Goal: Task Accomplishment & Management: Use online tool/utility

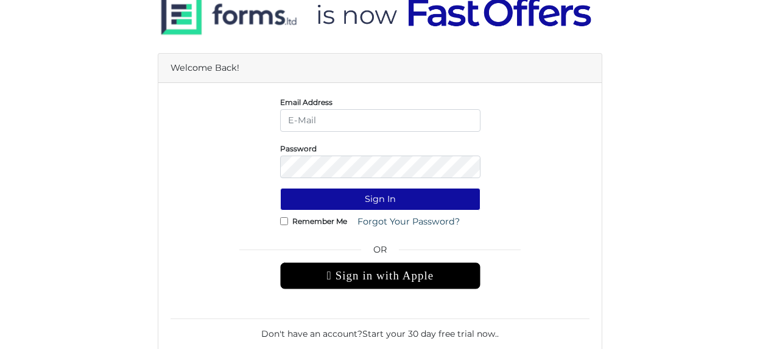
scroll to position [87, 0]
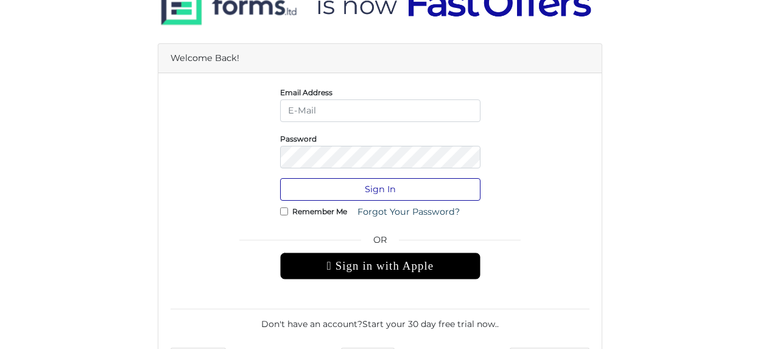
type input "Lorna@property.ca"
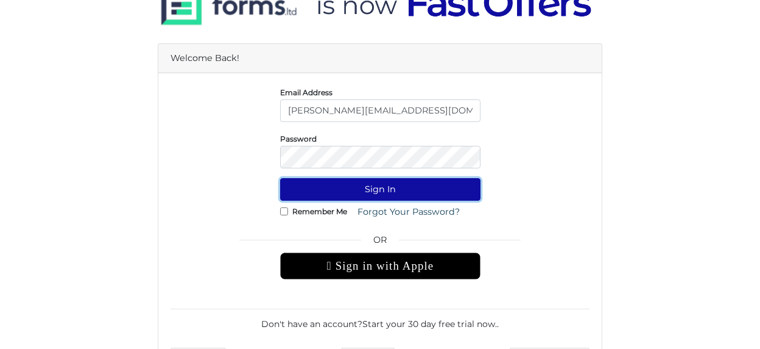
click at [375, 186] on button "Sign In" at bounding box center [380, 189] width 200 height 23
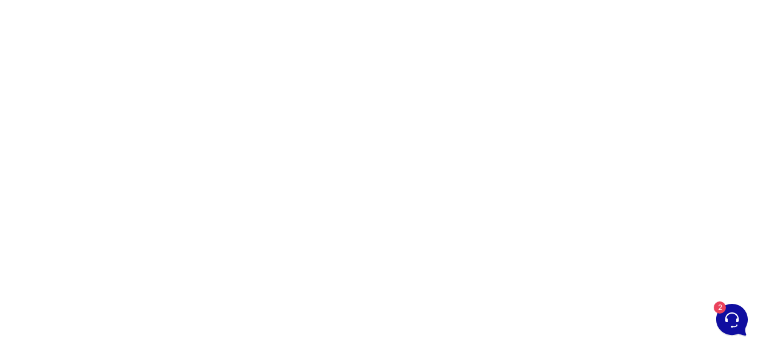
scroll to position [122, 0]
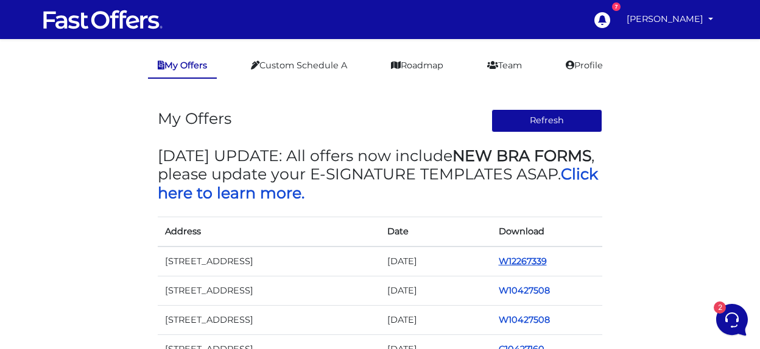
click at [522, 260] on link "W12267339" at bounding box center [523, 260] width 48 height 11
